Goal: Transaction & Acquisition: Purchase product/service

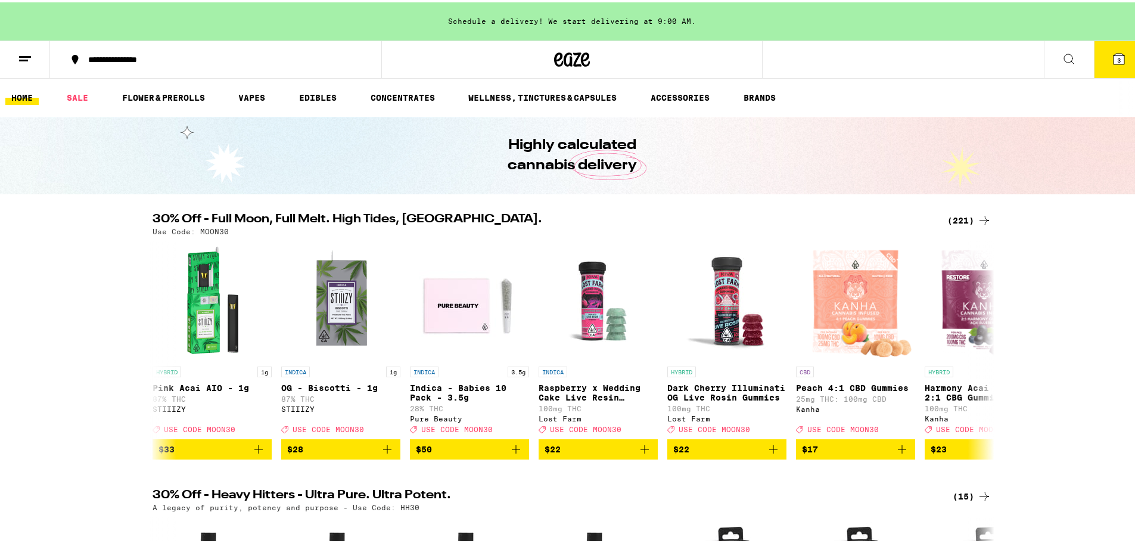
scroll to position [60, 0]
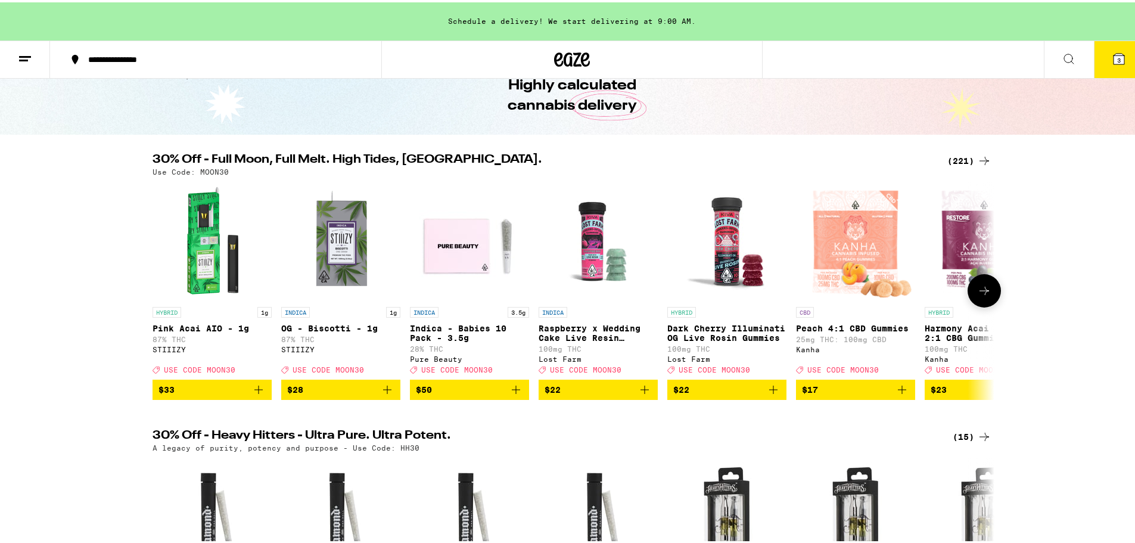
click at [985, 293] on icon at bounding box center [984, 288] width 14 height 14
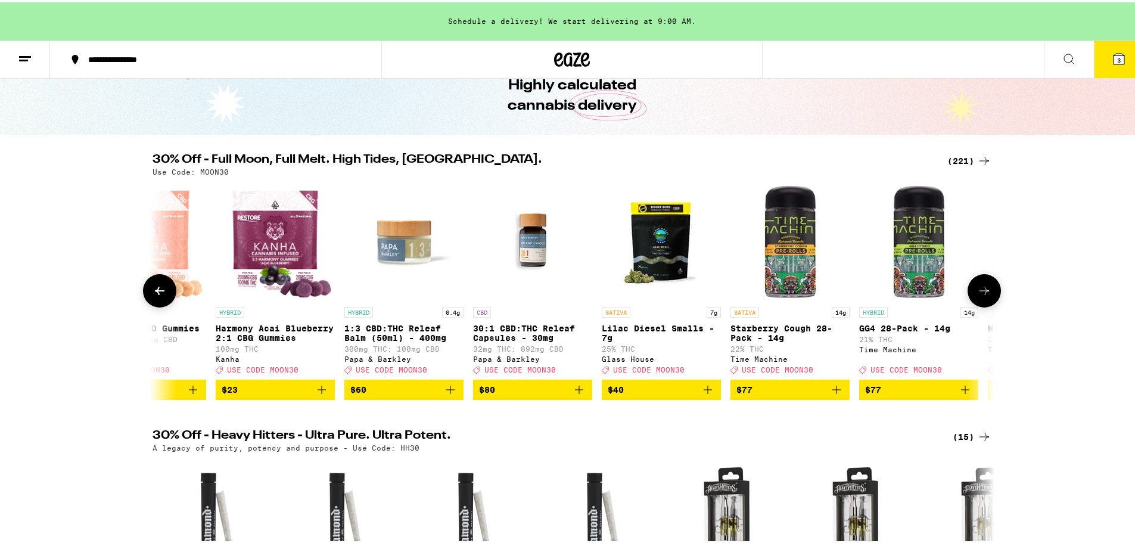
click at [985, 293] on icon at bounding box center [984, 288] width 14 height 14
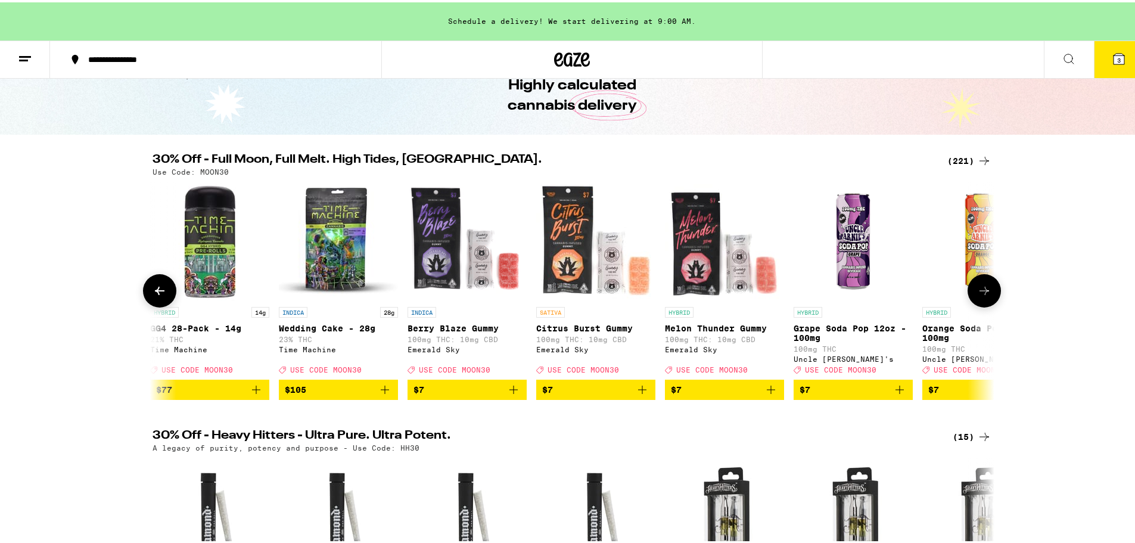
click at [985, 293] on icon at bounding box center [984, 288] width 14 height 14
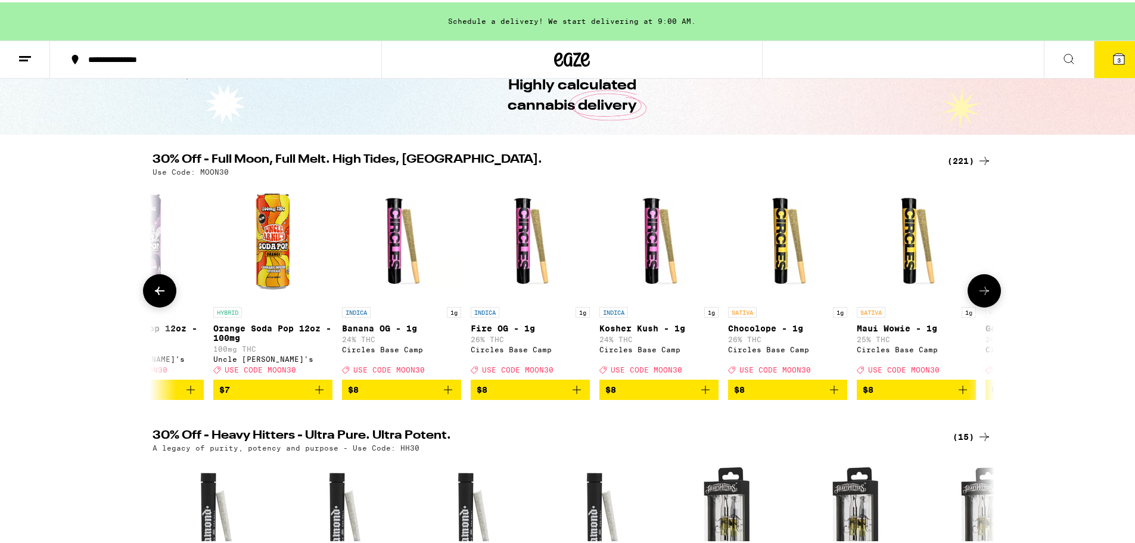
click at [985, 293] on icon at bounding box center [984, 288] width 14 height 14
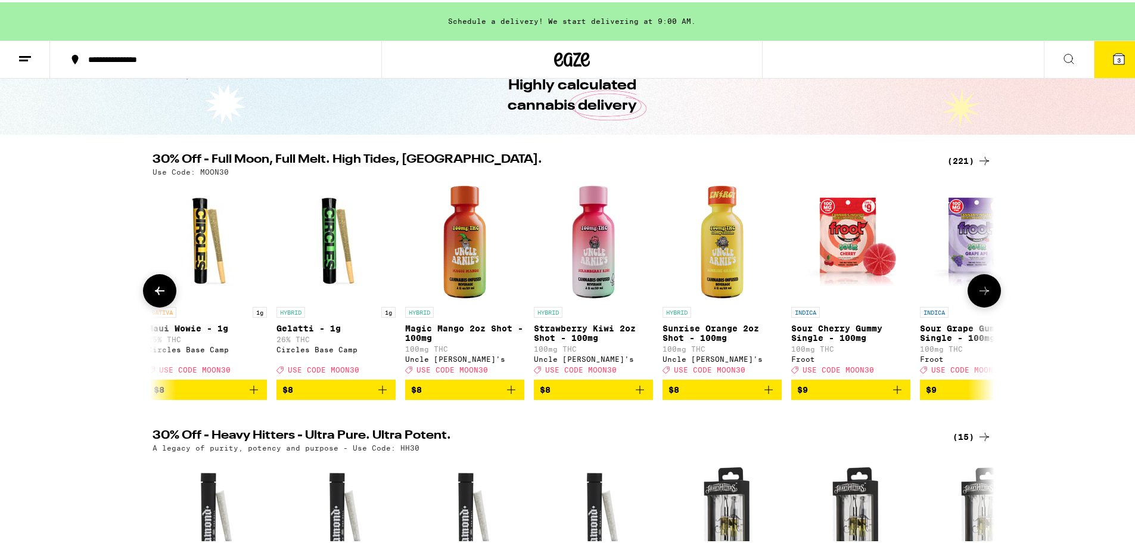
click at [985, 293] on icon at bounding box center [984, 288] width 14 height 14
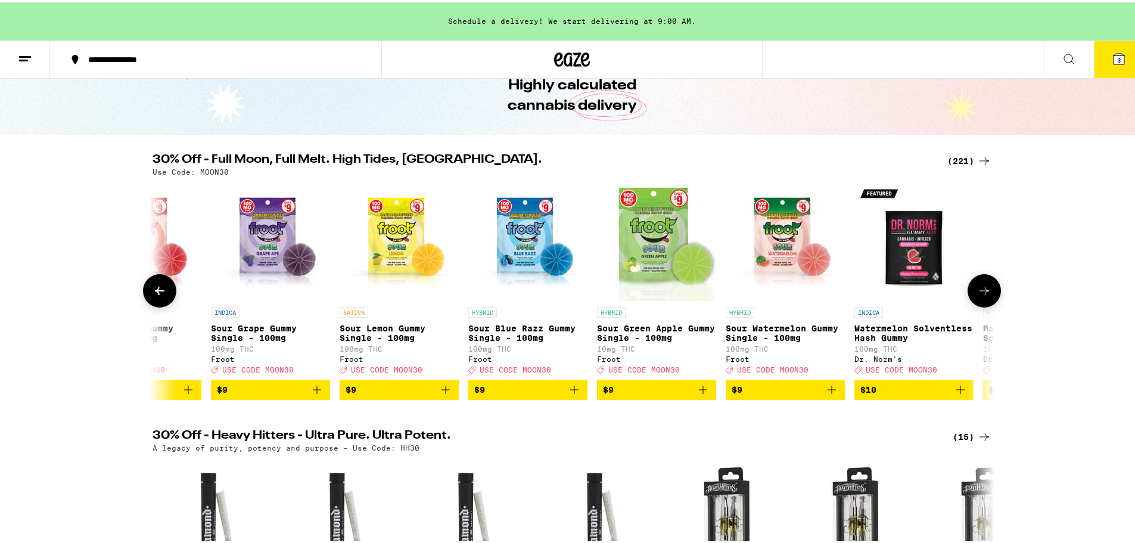
click at [985, 293] on icon at bounding box center [984, 288] width 14 height 14
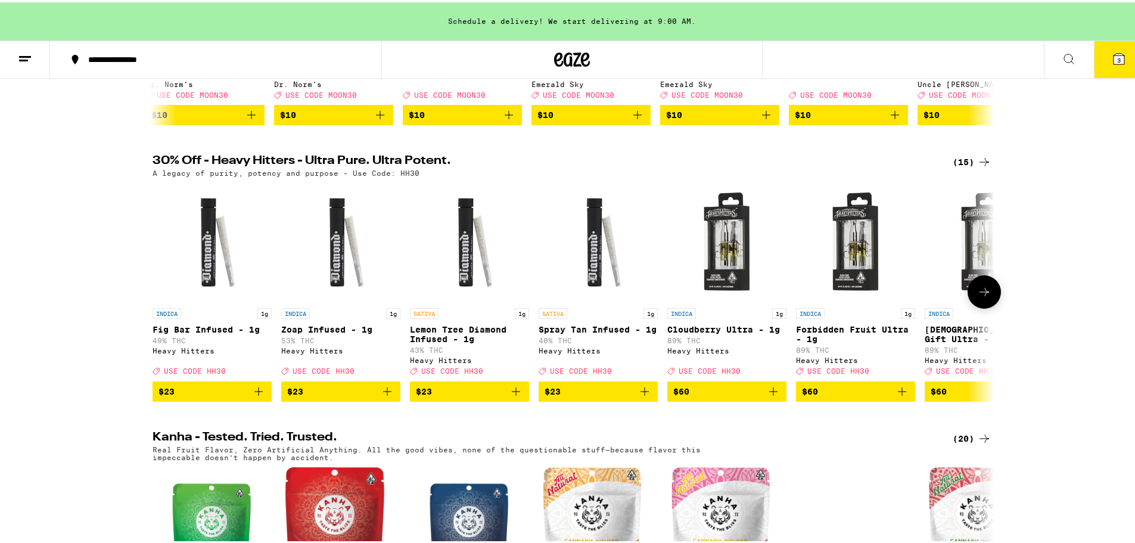
scroll to position [179, 0]
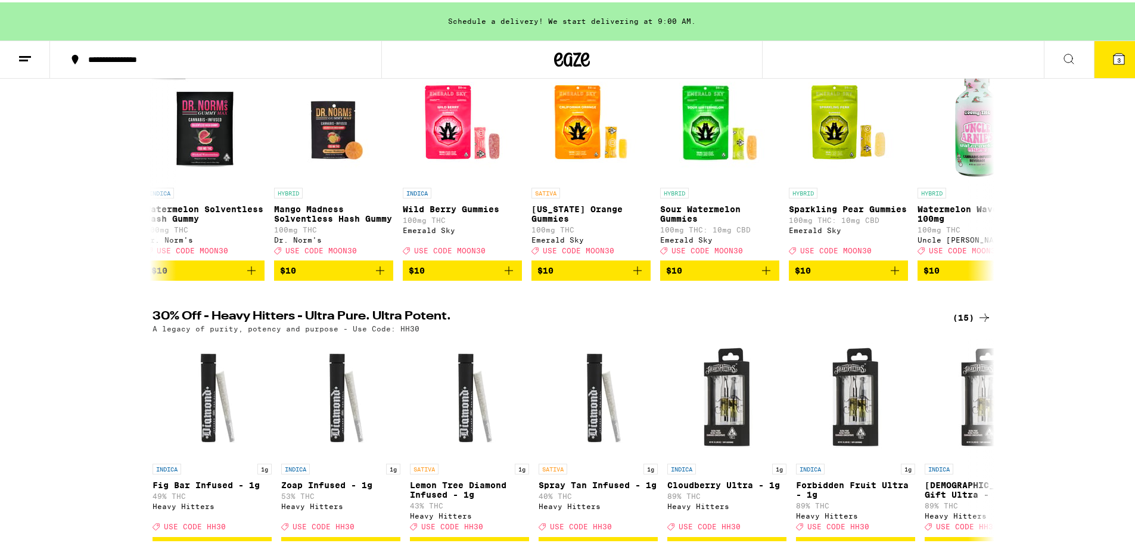
click at [27, 58] on line at bounding box center [23, 58] width 9 height 0
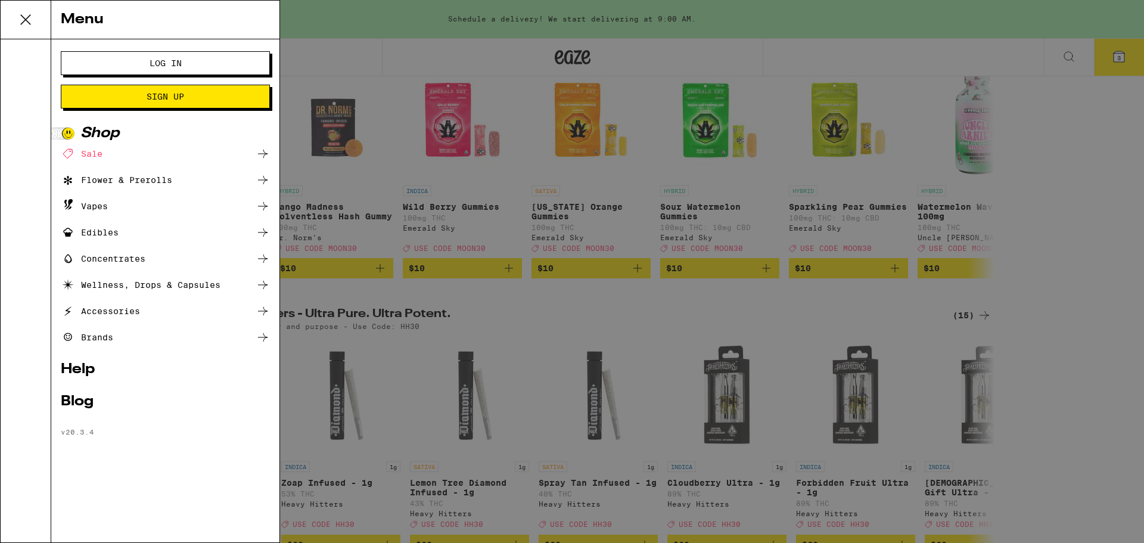
click at [108, 234] on div "Edibles" at bounding box center [90, 232] width 58 height 14
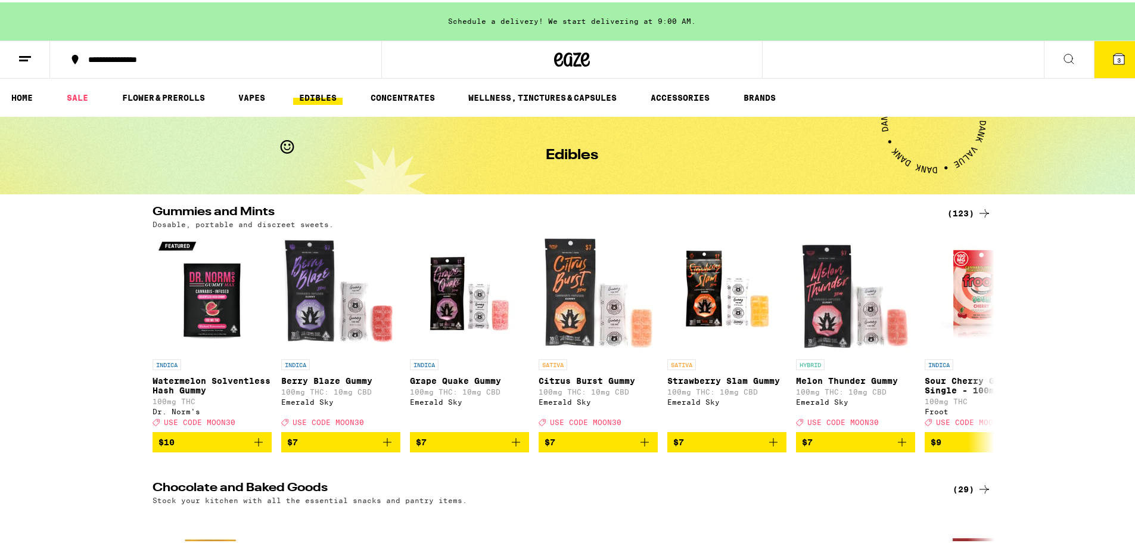
click at [954, 212] on div "(123)" at bounding box center [969, 211] width 44 height 14
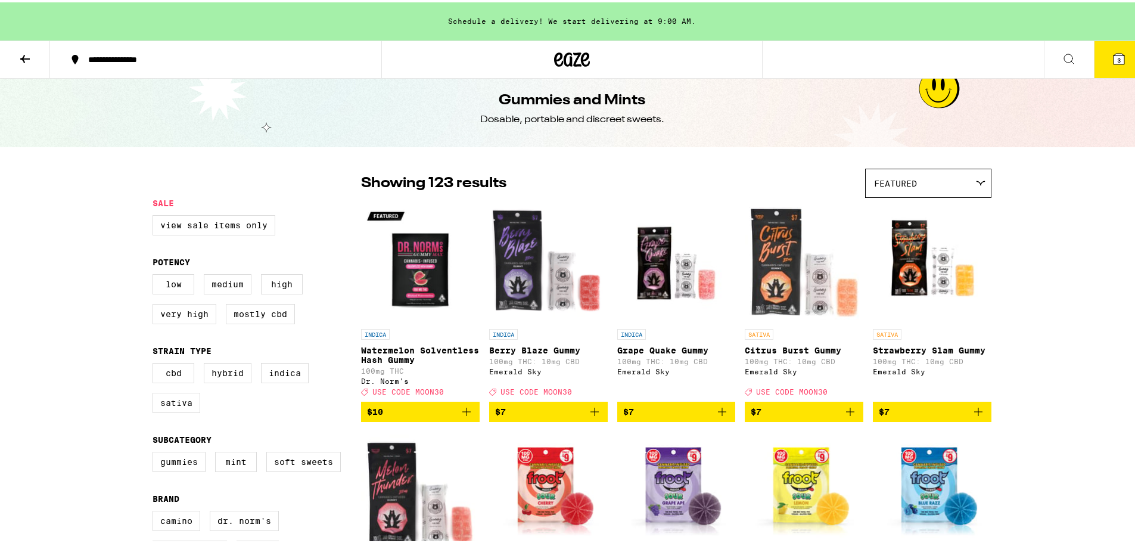
scroll to position [298, 0]
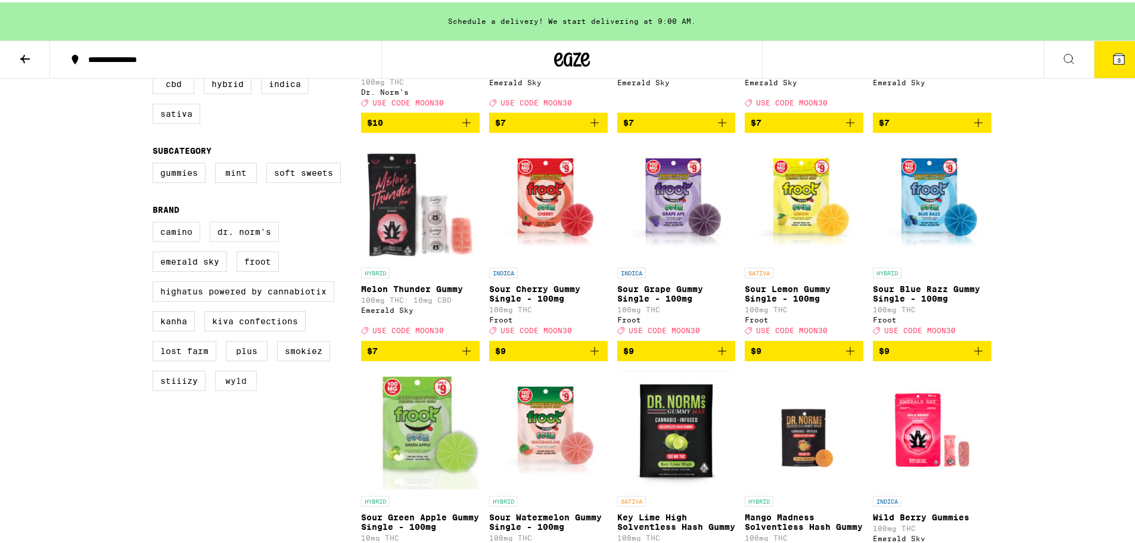
click at [245, 388] on label "WYLD" at bounding box center [236, 378] width 42 height 20
click at [155, 222] on input "WYLD" at bounding box center [155, 221] width 1 height 1
checkbox input "true"
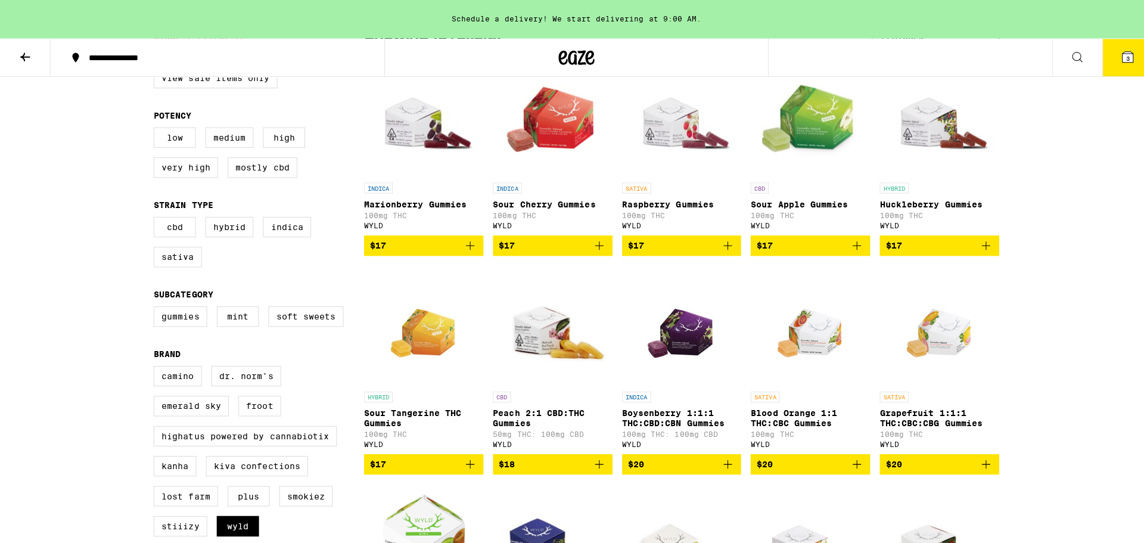
scroll to position [357, 0]
